Goal: Task Accomplishment & Management: Manage account settings

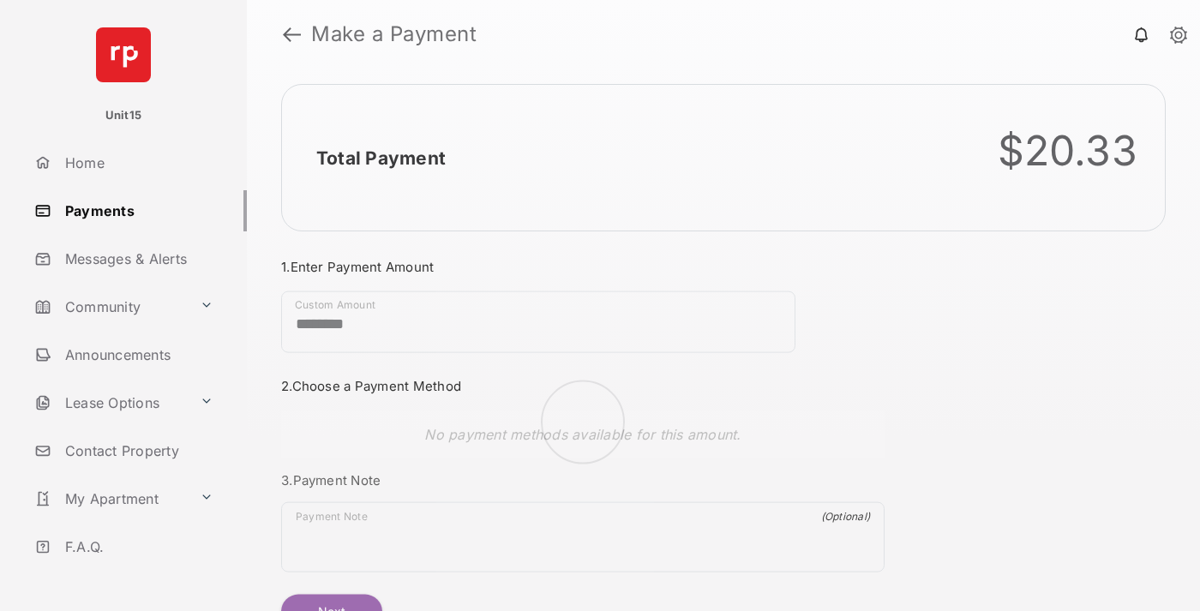
scroll to position [93, 0]
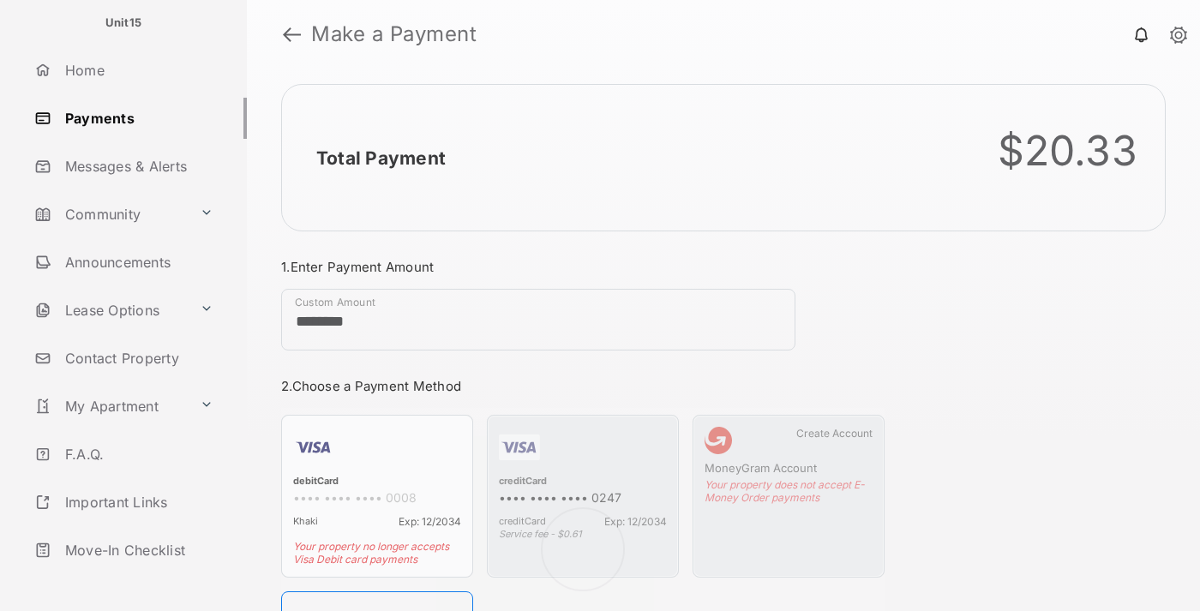
click at [134, 578] on link "Logout" at bounding box center [136, 598] width 219 height 41
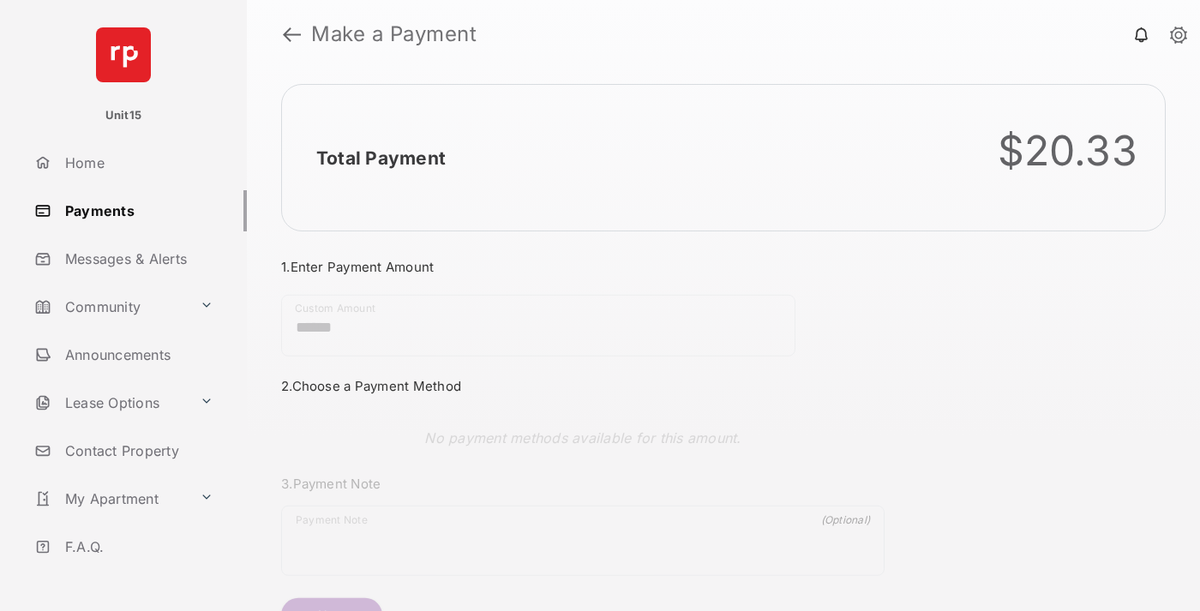
scroll to position [93, 0]
